Goal: Information Seeking & Learning: Learn about a topic

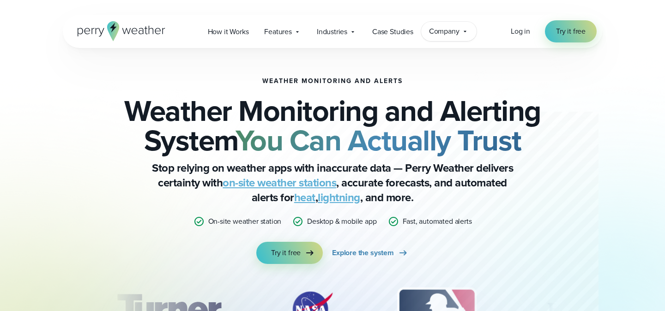
click at [437, 25] on div "Company Contact Us Reach out to us for sales or support questions" at bounding box center [448, 31] width 55 height 19
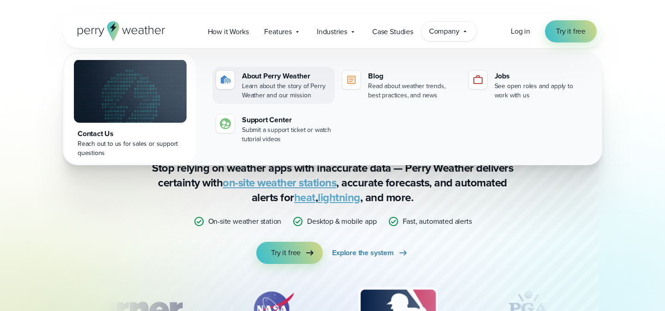
click at [265, 73] on div "About Perry Weather" at bounding box center [286, 76] width 89 height 11
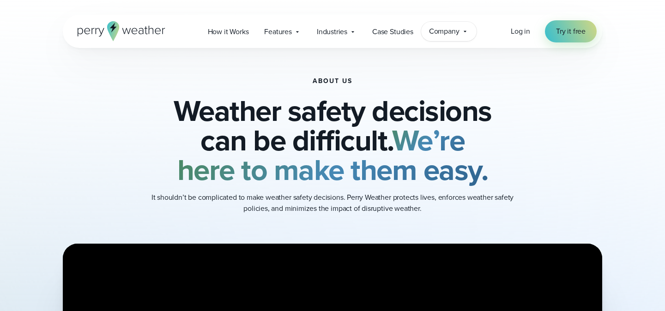
click at [444, 33] on span "Company" at bounding box center [444, 31] width 30 height 11
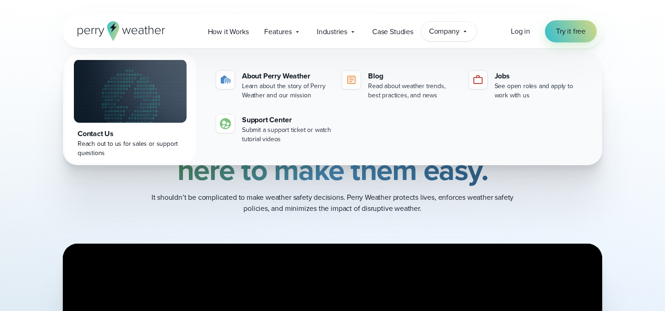
click at [82, 194] on div "About Us Weather safety decisions can be difficult. We’re here to make them eas…" at bounding box center [332, 146] width 539 height 196
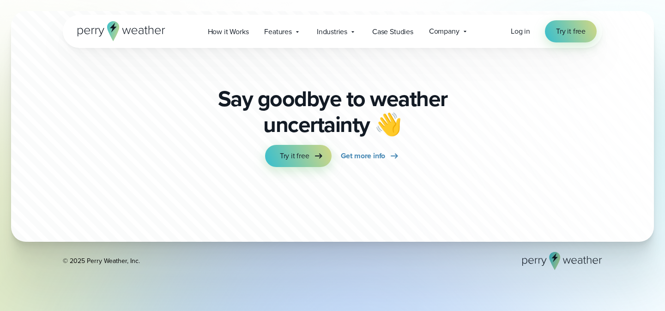
scroll to position [2712, 0]
